Goal: Task Accomplishment & Management: Manage account settings

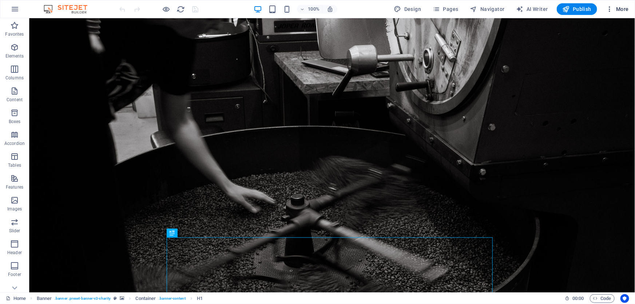
click at [606, 7] on icon "button" at bounding box center [609, 8] width 7 height 7
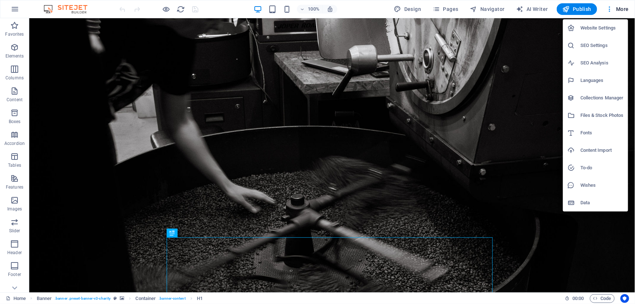
click at [603, 95] on h6 "Collections Manager" at bounding box center [601, 97] width 43 height 9
select select "updatedAt_DESC"
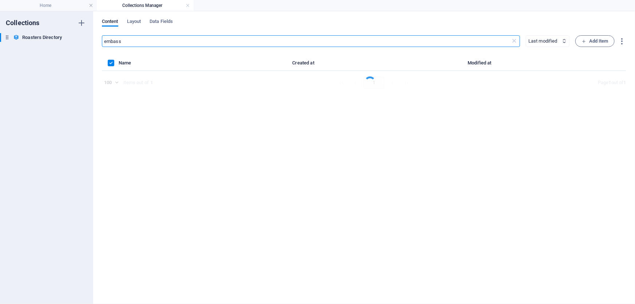
click at [261, 41] on input "embass" at bounding box center [306, 41] width 408 height 12
click at [261, 41] on input "embass" at bounding box center [297, 41] width 391 height 12
click at [583, 42] on icon "button" at bounding box center [583, 41] width 5 height 5
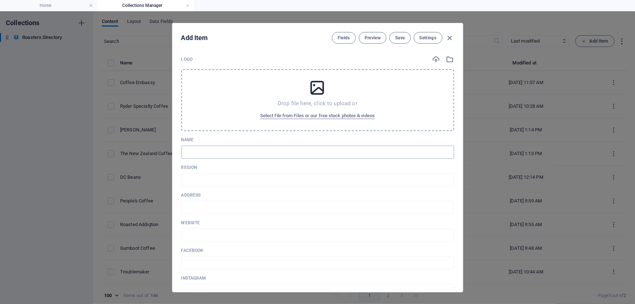
click at [238, 156] on input "text" at bounding box center [317, 151] width 273 height 13
type input "R"
type input "r"
type input "Ri"
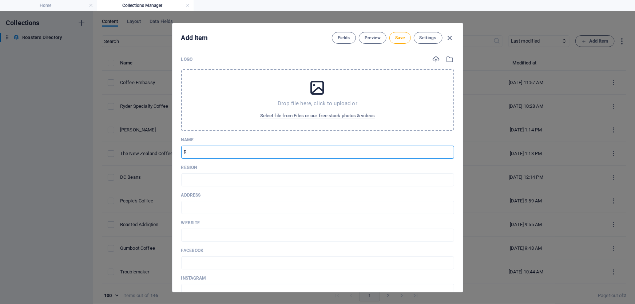
type input "ri"
type input "Ris"
type input "ris"
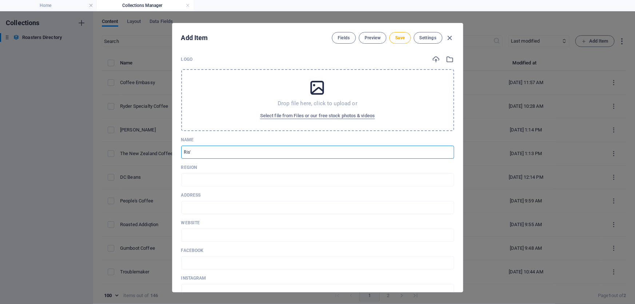
type input "Ris't"
type input "ris-t"
type input "Ris'tr"
type input "ris-tr"
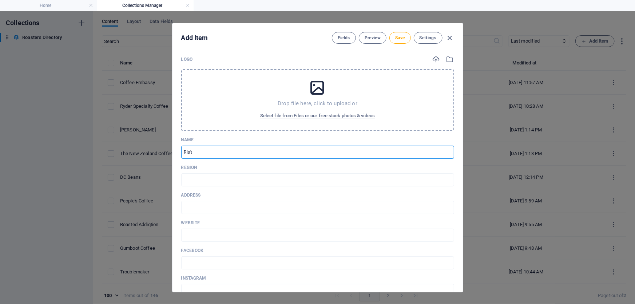
type input "ris-tr"
type input "Ris'tre"
type input "ris-tre"
type input "Ris'tret"
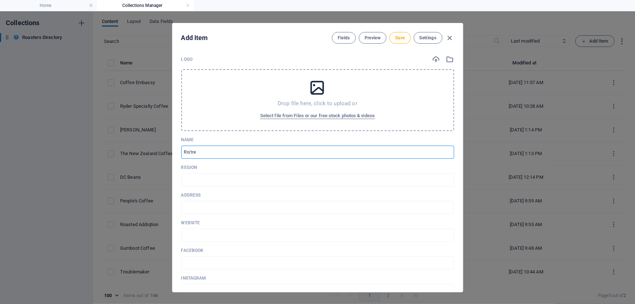
type input "ris-tret"
type input "Ris'[PERSON_NAME]"
type input "ris-[PERSON_NAME]"
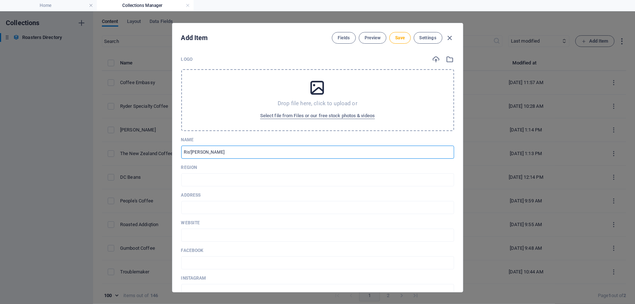
type input "Ris'tretto"
type input "ris-tretto"
type input "Ris'tretto"
click at [236, 174] on input "text" at bounding box center [317, 179] width 273 height 13
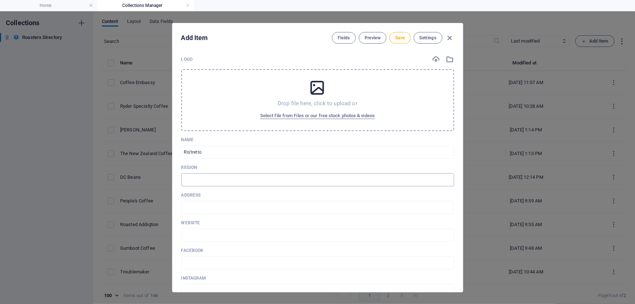
click at [240, 181] on input "text" at bounding box center [317, 179] width 273 height 13
type input "Canterbury"
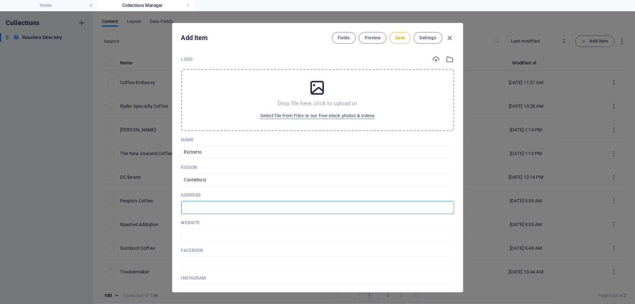
click at [236, 204] on input "text" at bounding box center [317, 207] width 273 height 13
click at [203, 204] on input "text" at bounding box center [317, 207] width 273 height 13
paste input "[STREET_ADDRESS] ​"
type input "[STREET_ADDRESS] ​"
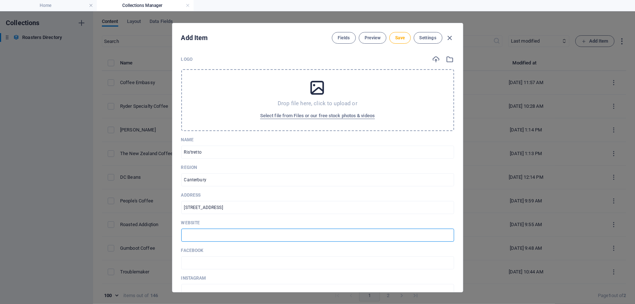
click at [203, 229] on input "text" at bounding box center [317, 234] width 273 height 13
click at [209, 233] on input "text" at bounding box center [317, 234] width 273 height 13
paste input "[URL][DOMAIN_NAME]"
type input "[URL][DOMAIN_NAME]"
click at [216, 258] on input "text" at bounding box center [317, 262] width 273 height 13
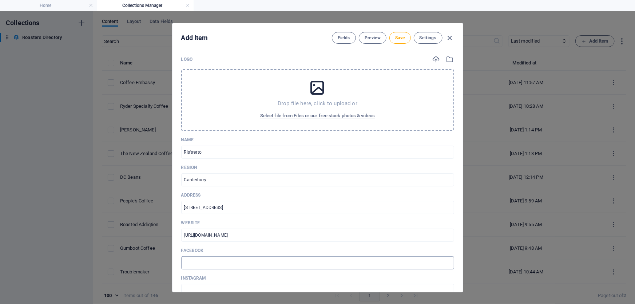
click at [224, 261] on input "text" at bounding box center [317, 262] width 273 height 13
paste input "[URL][DOMAIN_NAME]"
type input "[URL][DOMAIN_NAME]"
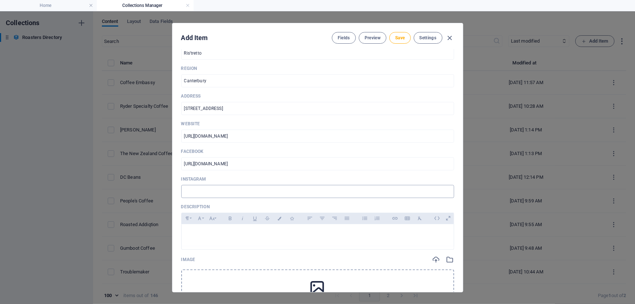
click at [261, 189] on input "text" at bounding box center [317, 191] width 273 height 13
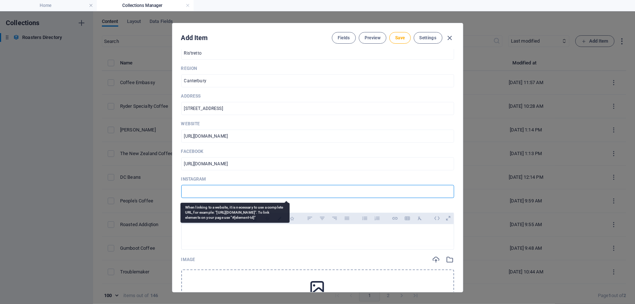
paste input "[URL][DOMAIN_NAME]"
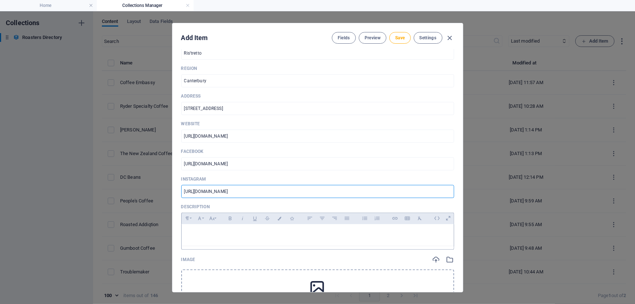
type input "[URL][DOMAIN_NAME]"
click at [273, 236] on div at bounding box center [318, 235] width 272 height 22
click at [235, 238] on div at bounding box center [318, 235] width 272 height 22
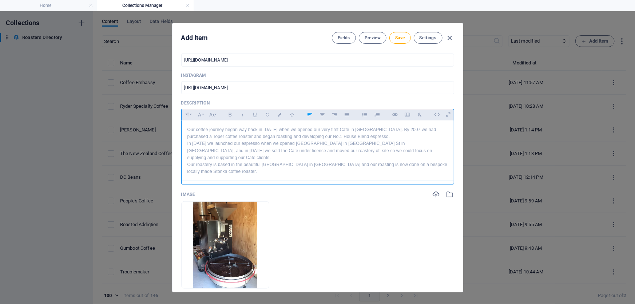
scroll to position [33, 0]
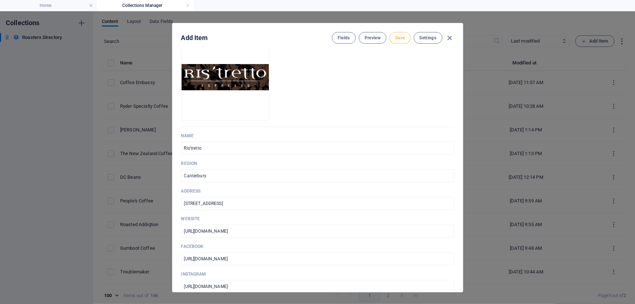
click at [396, 40] on span "Save" at bounding box center [399, 38] width 9 height 6
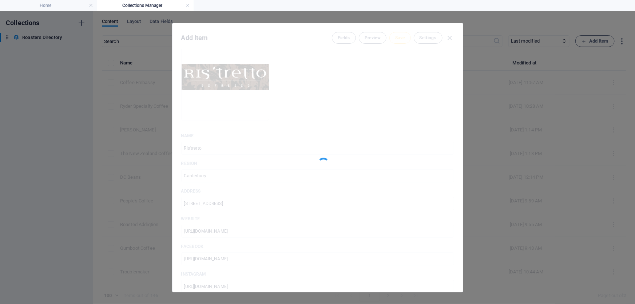
type input "ris-tretto"
type input "[STREET_ADDRESS]"
